Goal: Information Seeking & Learning: Learn about a topic

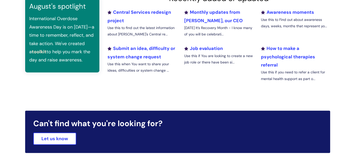
scroll to position [198, 0]
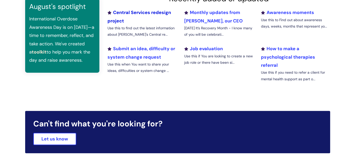
click at [144, 14] on link "Central Services redesign project" at bounding box center [140, 16] width 64 height 14
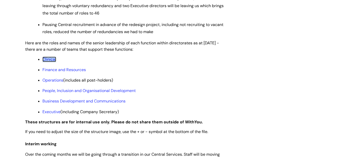
scroll to position [394, 0]
click at [76, 72] on link "Finance and Resources" at bounding box center [63, 69] width 43 height 5
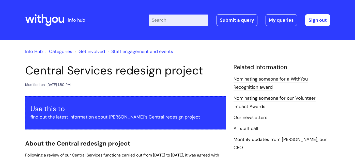
scroll to position [394, 0]
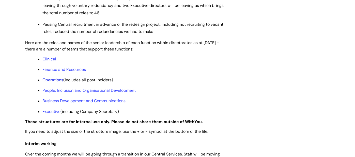
click at [50, 82] on link "Operations" at bounding box center [52, 79] width 21 height 5
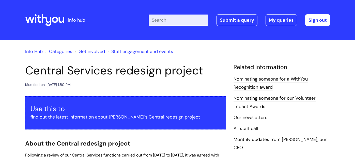
scroll to position [394, 0]
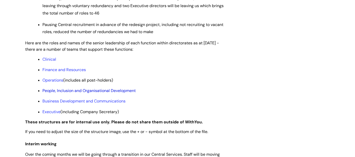
click at [72, 93] on link "People, Inclusion and Organisational Development" at bounding box center [88, 90] width 93 height 5
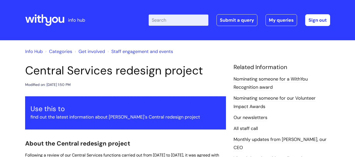
scroll to position [394, 0]
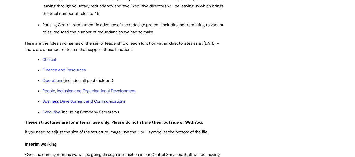
click at [63, 104] on link "Business Development and Communications" at bounding box center [83, 100] width 83 height 5
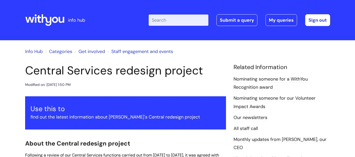
scroll to position [393, 0]
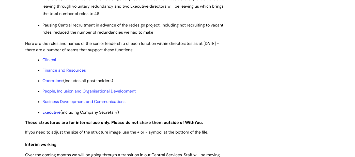
click at [53, 115] on link "Executive" at bounding box center [51, 111] width 18 height 5
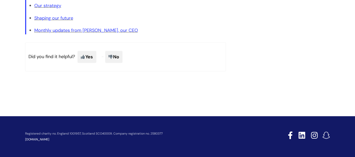
scroll to position [1019, 0]
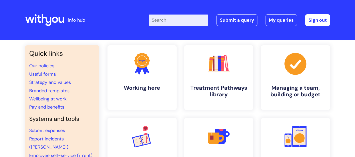
scroll to position [198, 0]
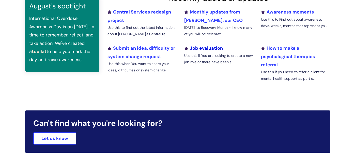
click at [205, 49] on link "Job evaluation" at bounding box center [203, 48] width 39 height 6
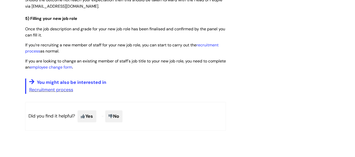
scroll to position [1330, 0]
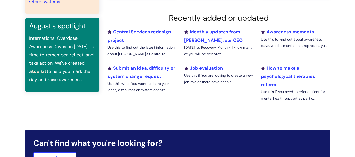
scroll to position [177, 0]
